Goal: Book appointment/travel/reservation

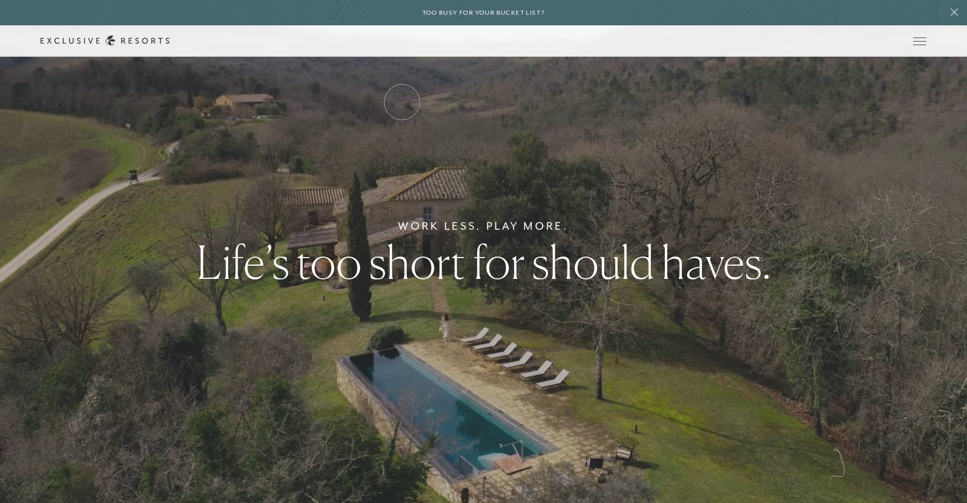
click at [0, 0] on link "Residence Collection" at bounding box center [0, 0] width 0 height 0
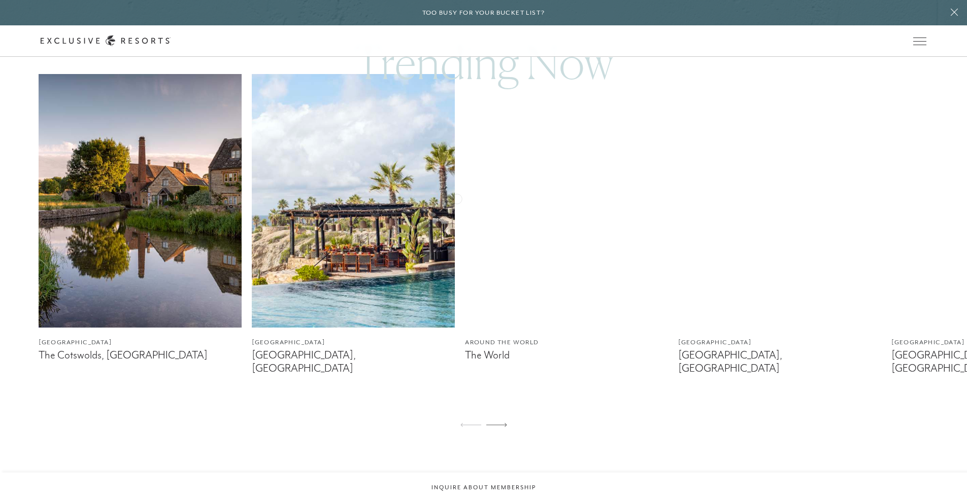
scroll to position [663, 0]
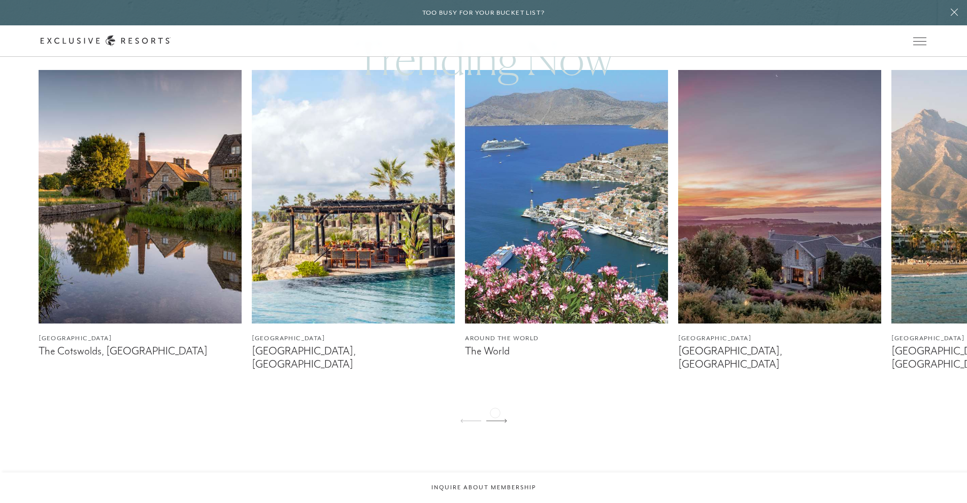
click at [495, 412] on div at bounding box center [496, 421] width 21 height 24
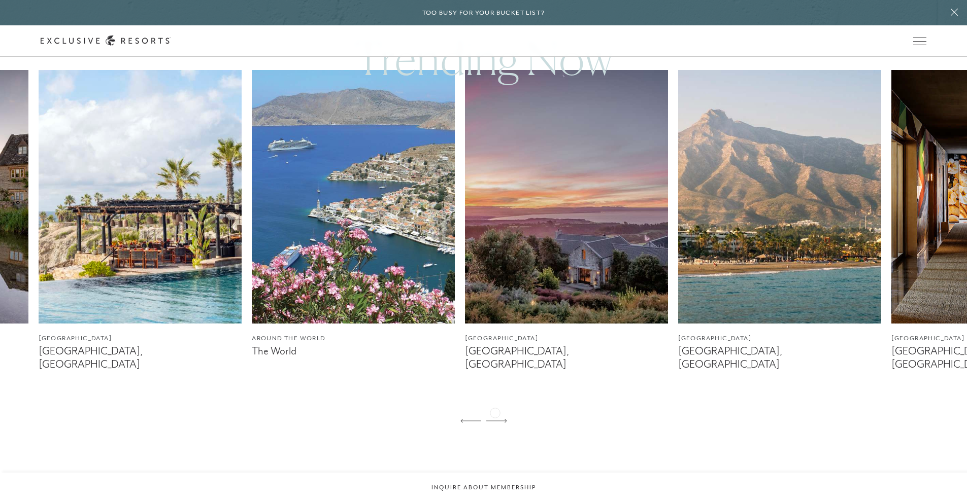
click at [495, 412] on div at bounding box center [496, 421] width 21 height 24
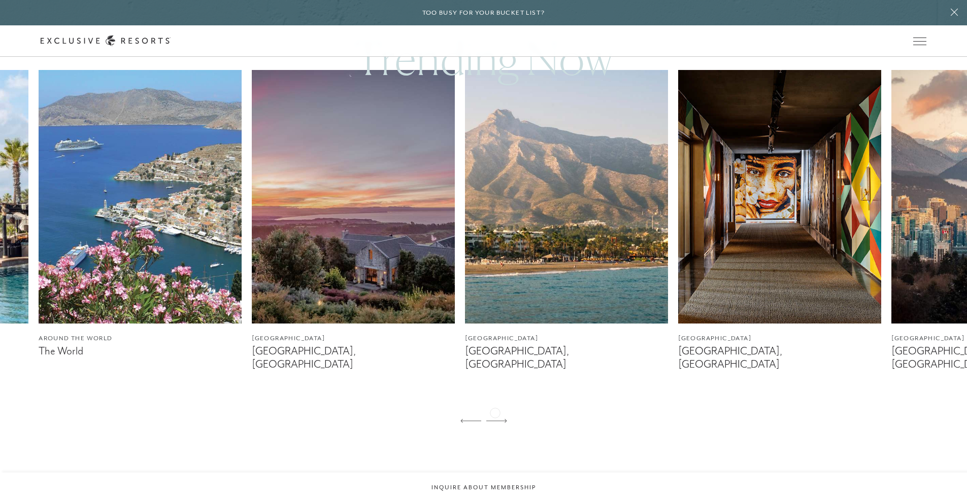
click at [495, 412] on div at bounding box center [496, 421] width 21 height 24
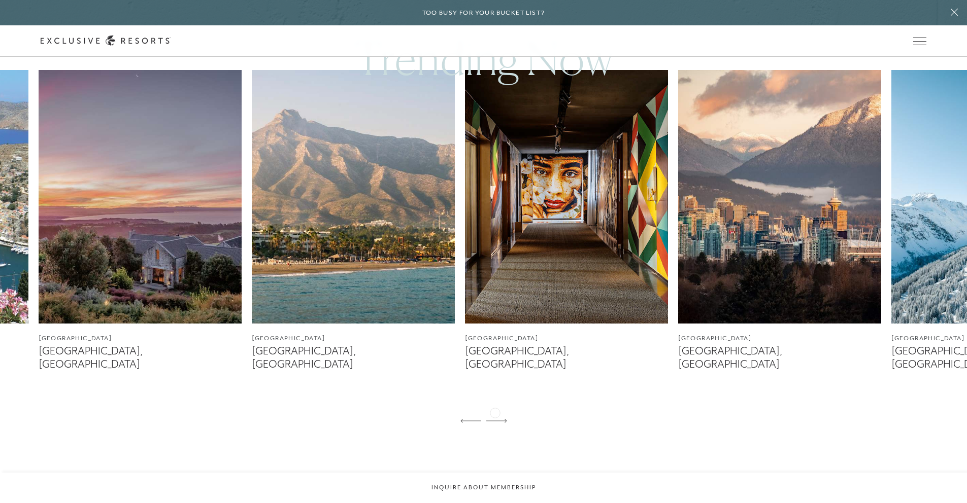
click at [495, 412] on div at bounding box center [496, 421] width 21 height 24
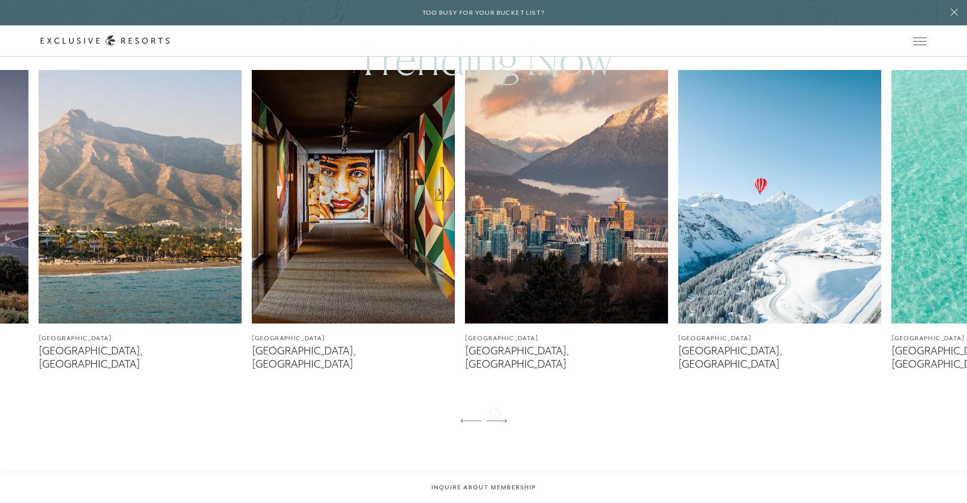
click at [495, 412] on div at bounding box center [496, 421] width 21 height 24
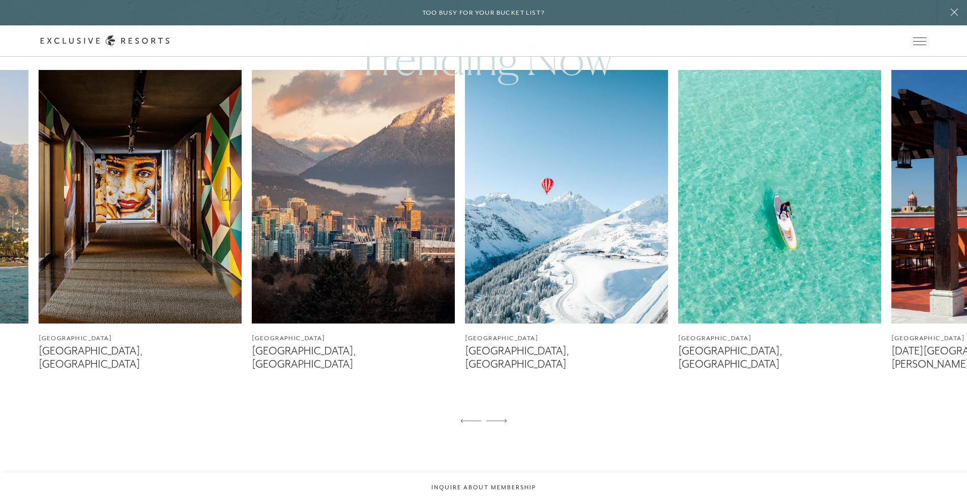
click at [490, 338] on figcaption "[GEOGRAPHIC_DATA]" at bounding box center [566, 339] width 203 height 10
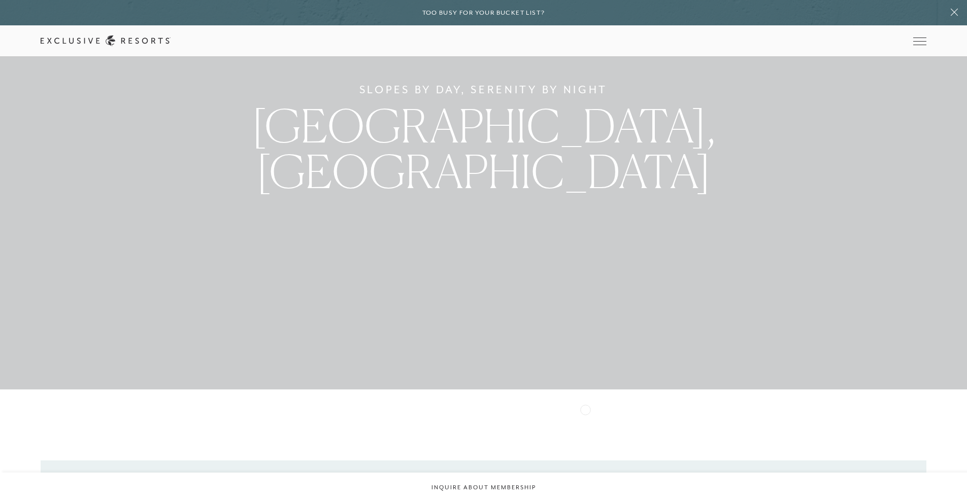
scroll to position [98, 0]
